Goal: Information Seeking & Learning: Learn about a topic

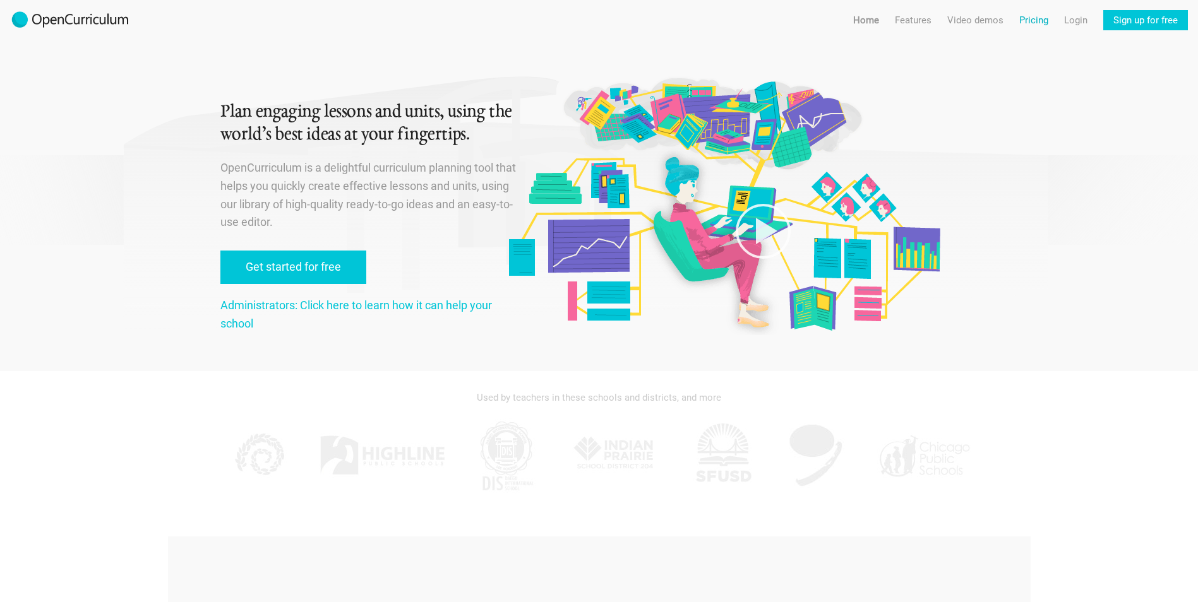
click at [1040, 20] on link "Pricing" at bounding box center [1033, 20] width 29 height 20
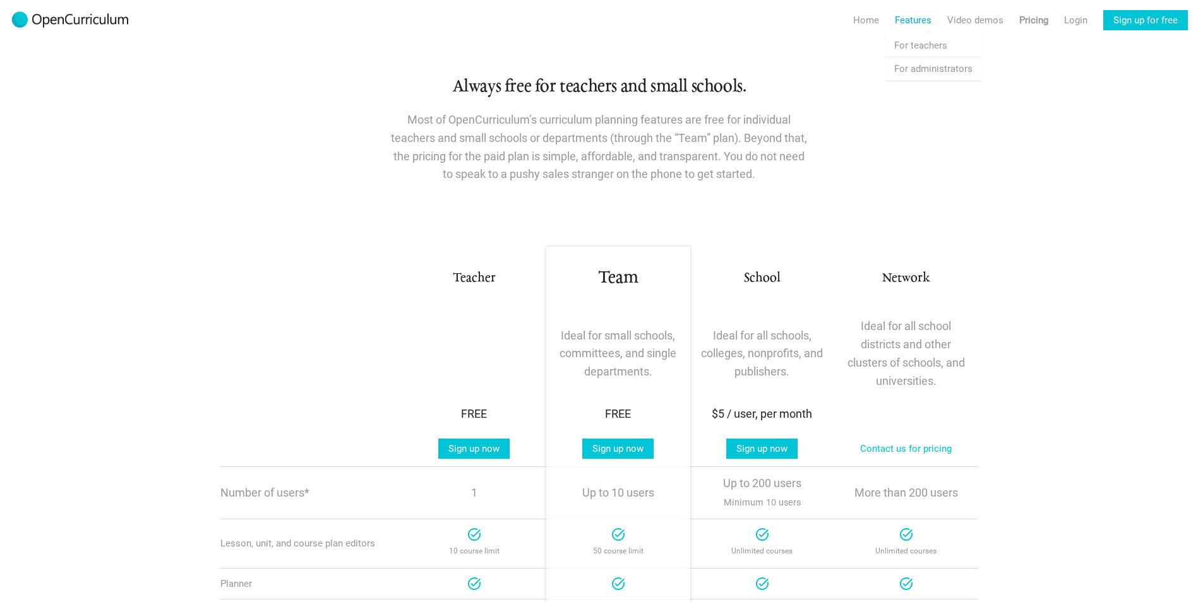
click at [919, 18] on link "Features" at bounding box center [913, 20] width 37 height 20
click at [918, 36] on link "Features For teachers" at bounding box center [933, 45] width 96 height 23
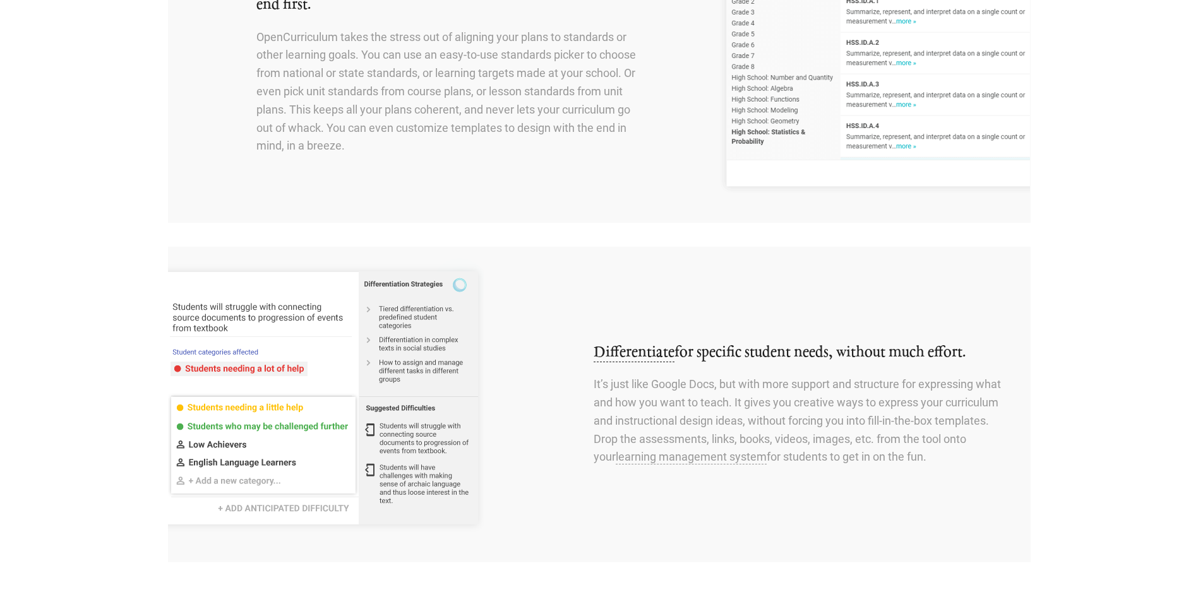
scroll to position [442, 0]
